Goal: Participate in discussion: Engage in conversation with other users on a specific topic

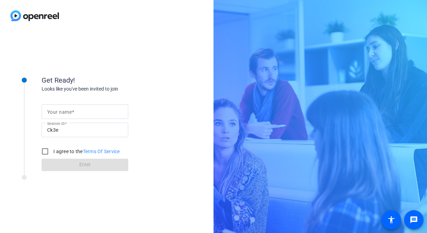
click at [63, 116] on div at bounding box center [85, 112] width 76 height 15
type input "[PERSON_NAME]"
click at [49, 149] on input "I agree to the Terms Of Service" at bounding box center [45, 152] width 14 height 14
checkbox input "true"
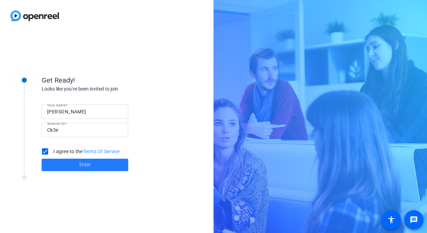
click at [51, 161] on span at bounding box center [85, 165] width 87 height 17
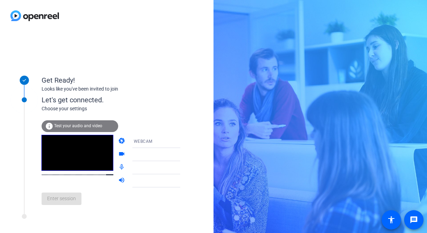
click at [167, 151] on div at bounding box center [160, 155] width 52 height 8
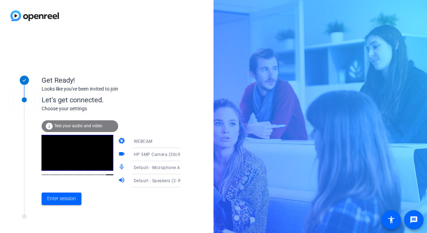
click at [189, 159] on div "Get Ready! Looks like you've been invited to join Let's get connected. Choose y…" at bounding box center [106, 133] width 213 height 202
click at [73, 197] on span "Enter session" at bounding box center [61, 198] width 29 height 7
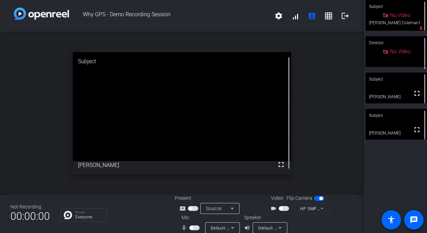
click at [193, 230] on span "button" at bounding box center [194, 228] width 10 height 5
click at [281, 208] on span "button" at bounding box center [284, 208] width 10 height 5
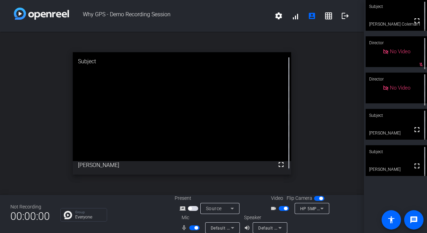
click at [312, 42] on div "open_in_new Subject fullscreen [PERSON_NAME]" at bounding box center [182, 114] width 364 height 164
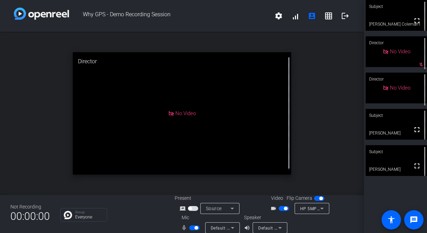
click at [310, 39] on div "open_in_new Director No Video" at bounding box center [182, 114] width 364 height 164
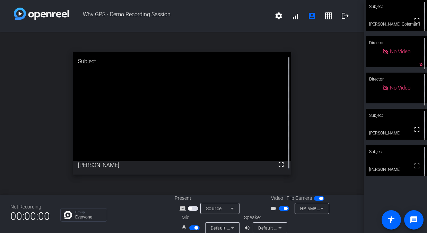
click at [192, 229] on span "button" at bounding box center [194, 228] width 10 height 5
click at [195, 224] on mat-slide-toggle at bounding box center [195, 227] width 12 height 7
click at [193, 227] on span "button" at bounding box center [194, 228] width 10 height 5
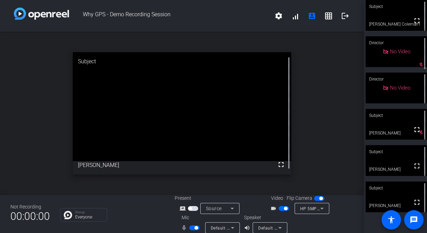
click at [194, 227] on span "button" at bounding box center [194, 228] width 10 height 5
click at [21, 132] on div "open_in_new Subject fullscreen [PERSON_NAME]" at bounding box center [182, 114] width 364 height 164
click at [196, 226] on span "button" at bounding box center [194, 228] width 10 height 5
click at [192, 230] on span "button" at bounding box center [194, 228] width 10 height 5
click at [279, 208] on span "button" at bounding box center [284, 208] width 10 height 5
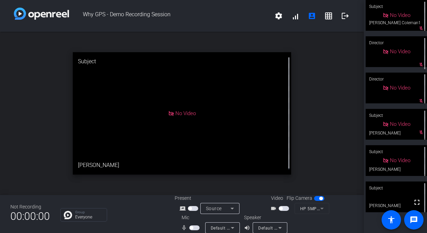
click at [190, 224] on mat-slide-toggle at bounding box center [195, 227] width 12 height 7
click at [191, 226] on span "button" at bounding box center [194, 228] width 10 height 5
click at [193, 228] on span "button" at bounding box center [194, 228] width 10 height 5
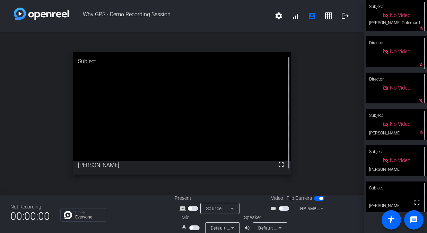
click at [193, 227] on span "button" at bounding box center [194, 228] width 10 height 5
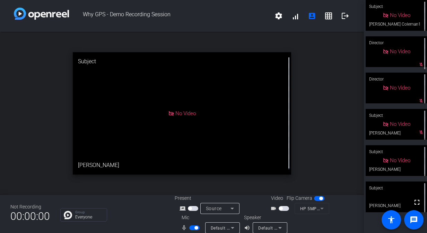
click at [193, 227] on span "button" at bounding box center [194, 228] width 10 height 5
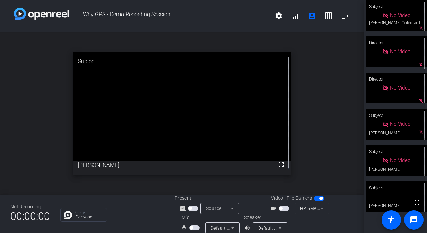
click at [193, 227] on span "button" at bounding box center [194, 228] width 10 height 5
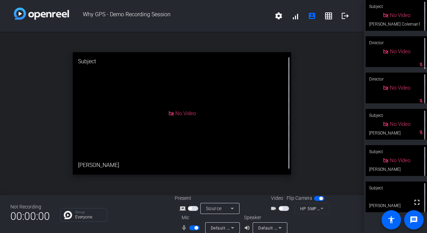
click at [194, 227] on span "button" at bounding box center [195, 228] width 3 height 3
click at [194, 227] on span "button" at bounding box center [194, 228] width 10 height 5
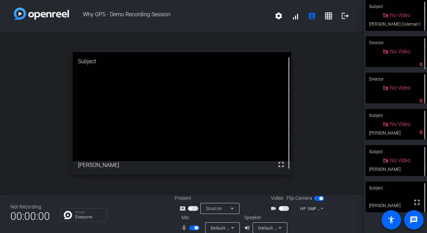
click at [192, 228] on span "button" at bounding box center [194, 228] width 10 height 5
click at [191, 225] on mat-slide-toggle at bounding box center [195, 227] width 12 height 7
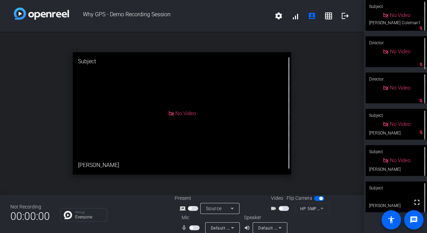
click at [194, 227] on span "button" at bounding box center [194, 228] width 10 height 5
click at [193, 227] on span "button" at bounding box center [194, 228] width 10 height 5
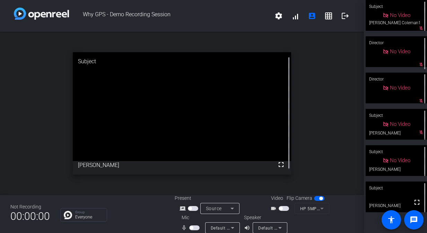
click at [193, 227] on span "button" at bounding box center [194, 228] width 10 height 5
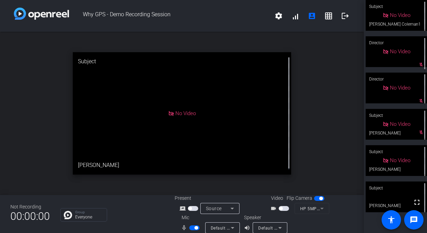
click at [193, 230] on span "button" at bounding box center [194, 228] width 10 height 5
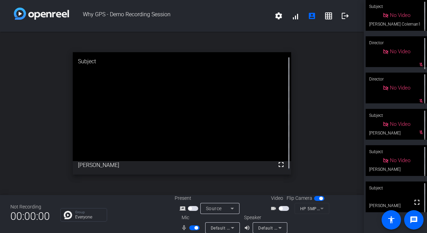
click at [192, 226] on span "button" at bounding box center [194, 228] width 10 height 5
click at [193, 227] on span "button" at bounding box center [194, 228] width 10 height 5
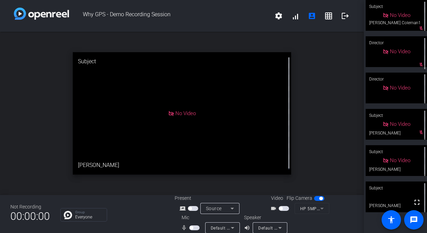
click at [193, 227] on span "button" at bounding box center [194, 228] width 10 height 5
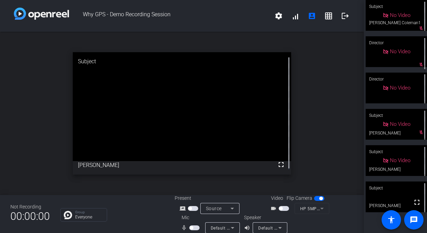
click at [193, 227] on span "button" at bounding box center [194, 228] width 10 height 5
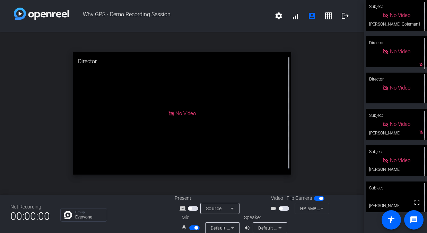
click at [193, 227] on span "button" at bounding box center [194, 228] width 10 height 5
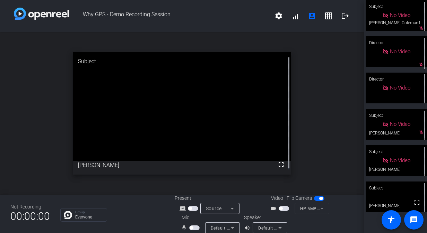
click at [193, 227] on span "button" at bounding box center [194, 228] width 10 height 5
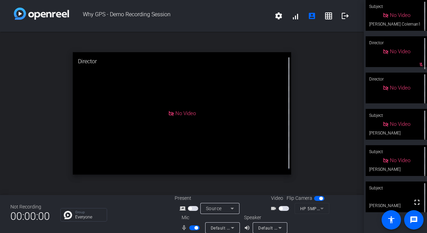
click at [193, 227] on span "button" at bounding box center [194, 228] width 10 height 5
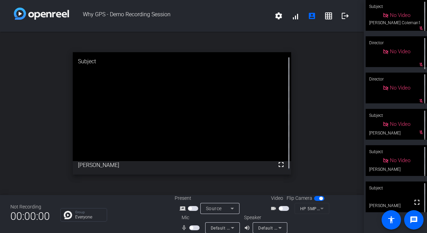
drag, startPoint x: 195, startPoint y: 228, endPoint x: 165, endPoint y: 229, distance: 30.2
click at [165, 229] on div "Not Recording 00:00:00 Group Everyone Present screen_share_outline Source Video…" at bounding box center [182, 214] width 364 height 38
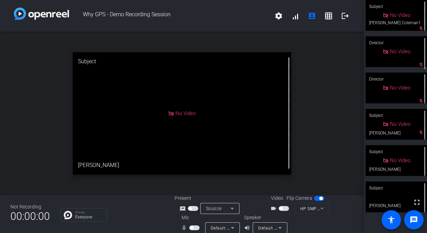
click at [192, 228] on span "button" at bounding box center [191, 228] width 3 height 3
click at [192, 228] on span "button" at bounding box center [194, 228] width 10 height 5
click at [192, 228] on span "button" at bounding box center [191, 228] width 3 height 3
click at [192, 228] on span "button" at bounding box center [194, 228] width 10 height 5
click at [192, 228] on span "button" at bounding box center [191, 228] width 3 height 3
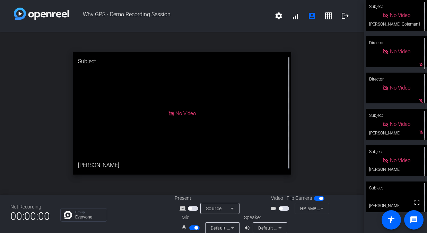
click at [192, 228] on span "button" at bounding box center [194, 228] width 10 height 5
click at [192, 228] on span "button" at bounding box center [191, 228] width 3 height 3
click at [191, 228] on span "button" at bounding box center [194, 228] width 10 height 5
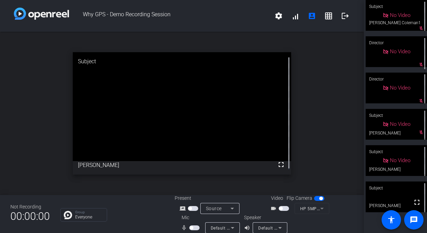
click at [191, 228] on span "button" at bounding box center [191, 228] width 3 height 3
click at [191, 228] on span "button" at bounding box center [194, 228] width 10 height 5
click at [191, 228] on span "button" at bounding box center [191, 228] width 3 height 3
click at [191, 228] on span "button" at bounding box center [194, 228] width 10 height 5
click at [191, 228] on span "button" at bounding box center [191, 228] width 3 height 3
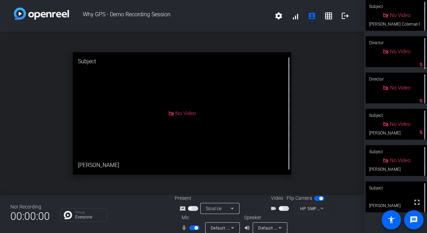
click at [191, 228] on span "button" at bounding box center [194, 228] width 10 height 5
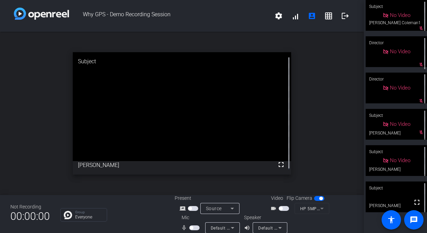
click at [191, 228] on span "button" at bounding box center [191, 228] width 3 height 3
click at [191, 228] on span "button" at bounding box center [194, 228] width 10 height 5
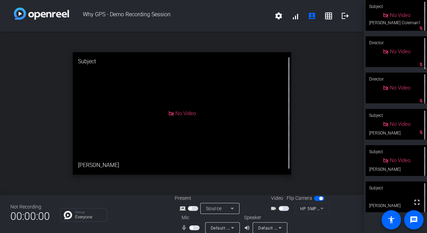
click at [193, 226] on mat-slide-toggle at bounding box center [195, 227] width 12 height 7
click at [193, 228] on span "button" at bounding box center [194, 228] width 10 height 5
click at [281, 209] on span "button" at bounding box center [284, 208] width 10 height 5
